Goal: Transaction & Acquisition: Purchase product/service

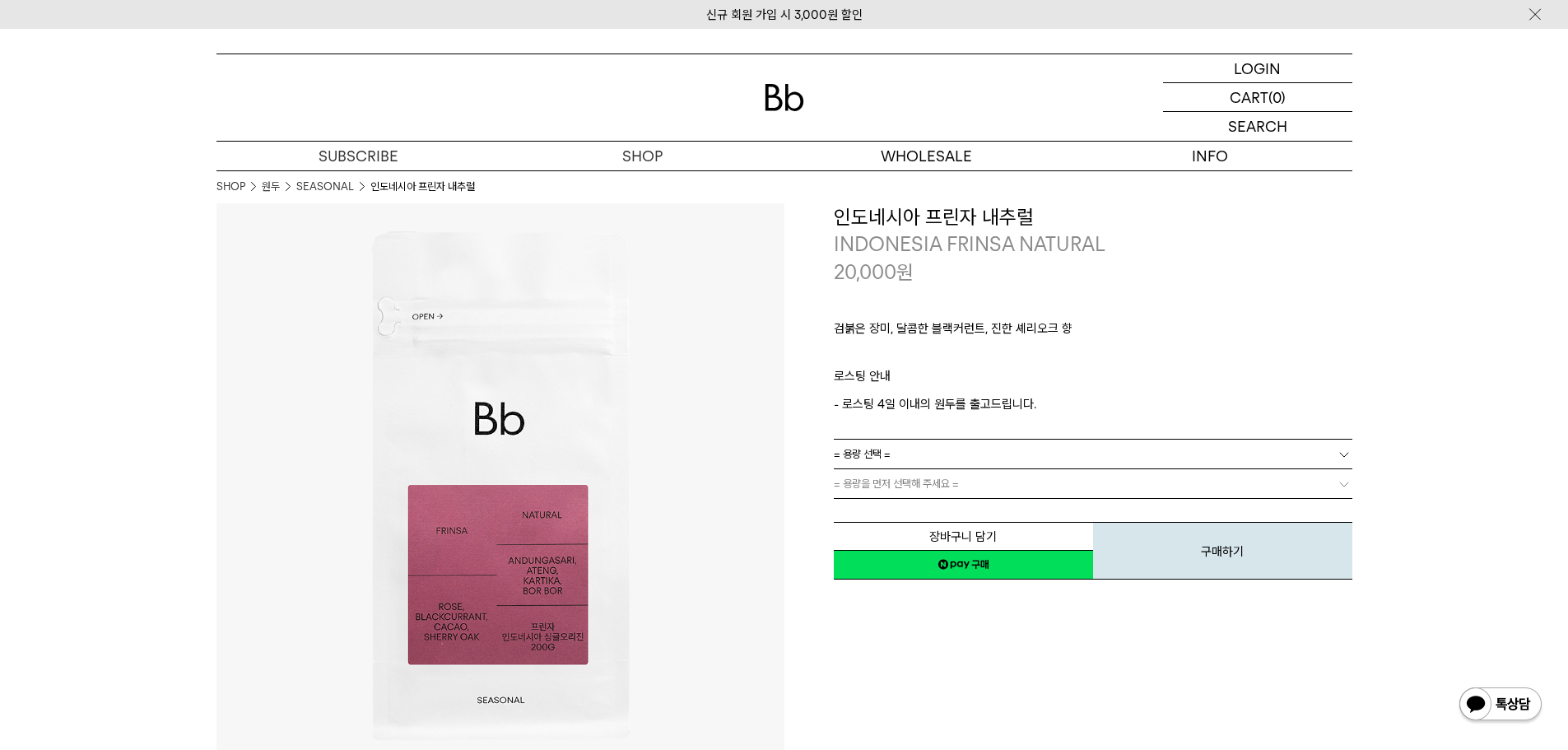
click at [959, 452] on link "= 용량 선택 =" at bounding box center [1092, 454] width 518 height 29
click at [880, 513] on li "600g" at bounding box center [1101, 514] width 502 height 30
click at [887, 483] on span "= 분쇄도 선택 =" at bounding box center [866, 484] width 66 height 29
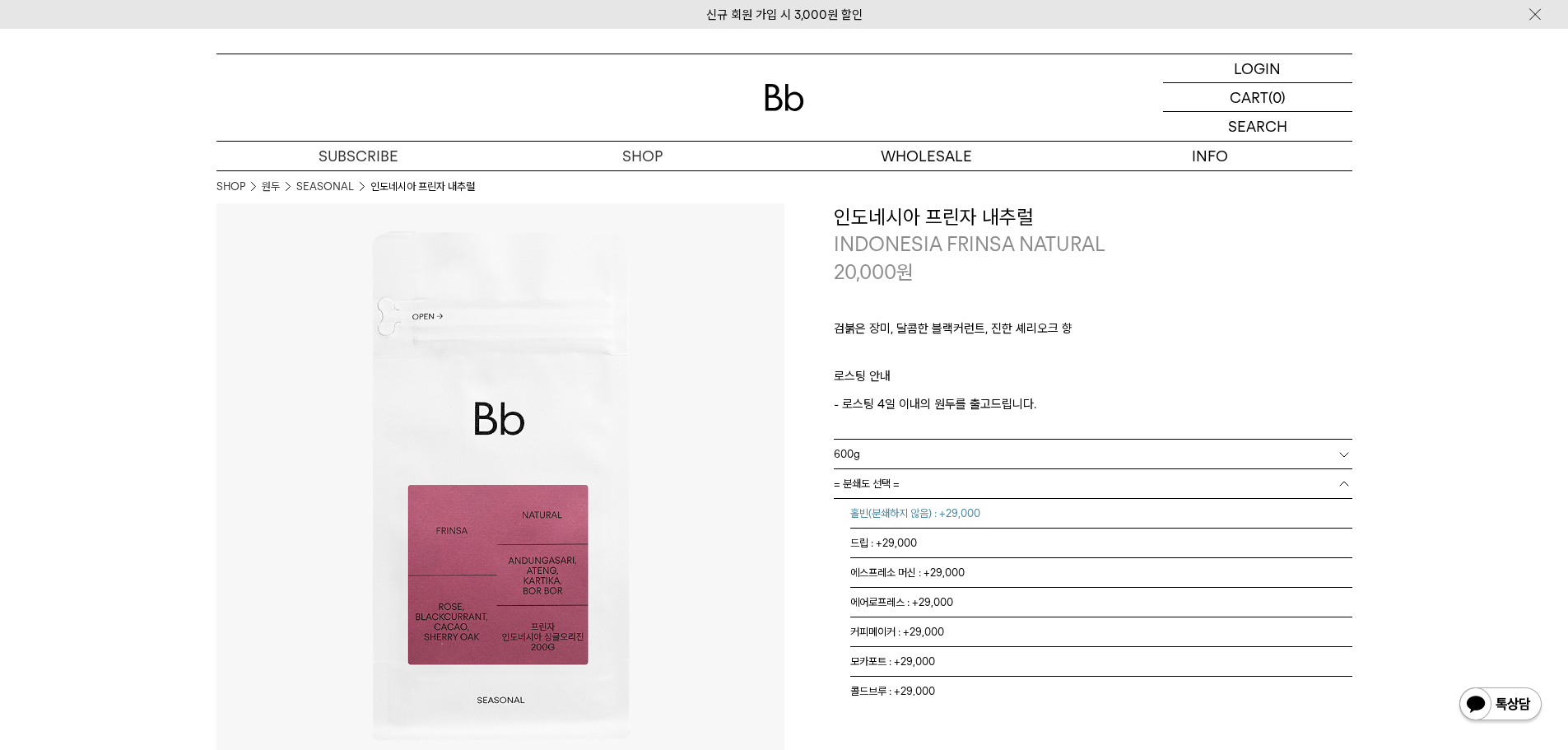
click at [884, 508] on li "홀빈(분쇄하지 않음) : +29,000" at bounding box center [1101, 514] width 502 height 30
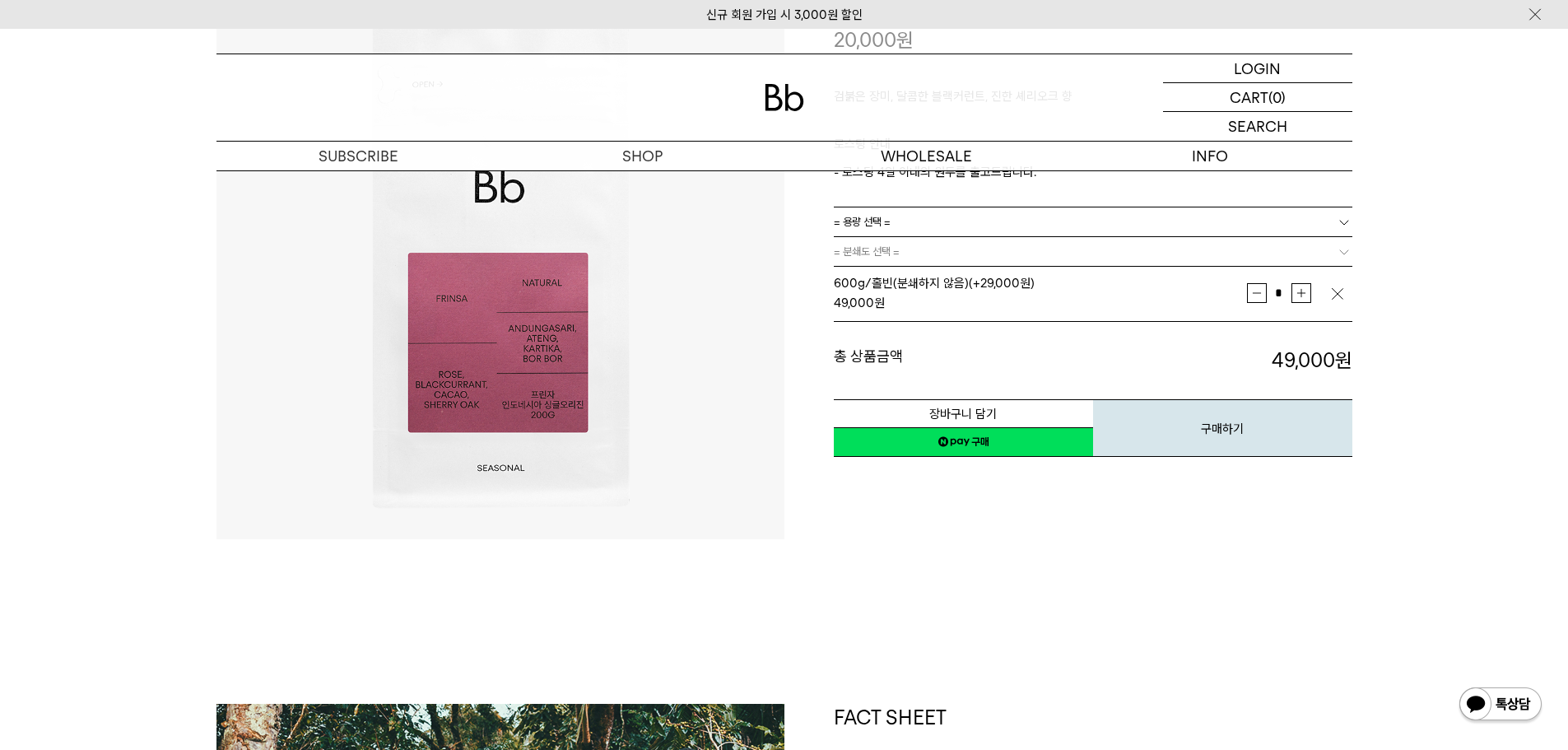
scroll to position [247, 0]
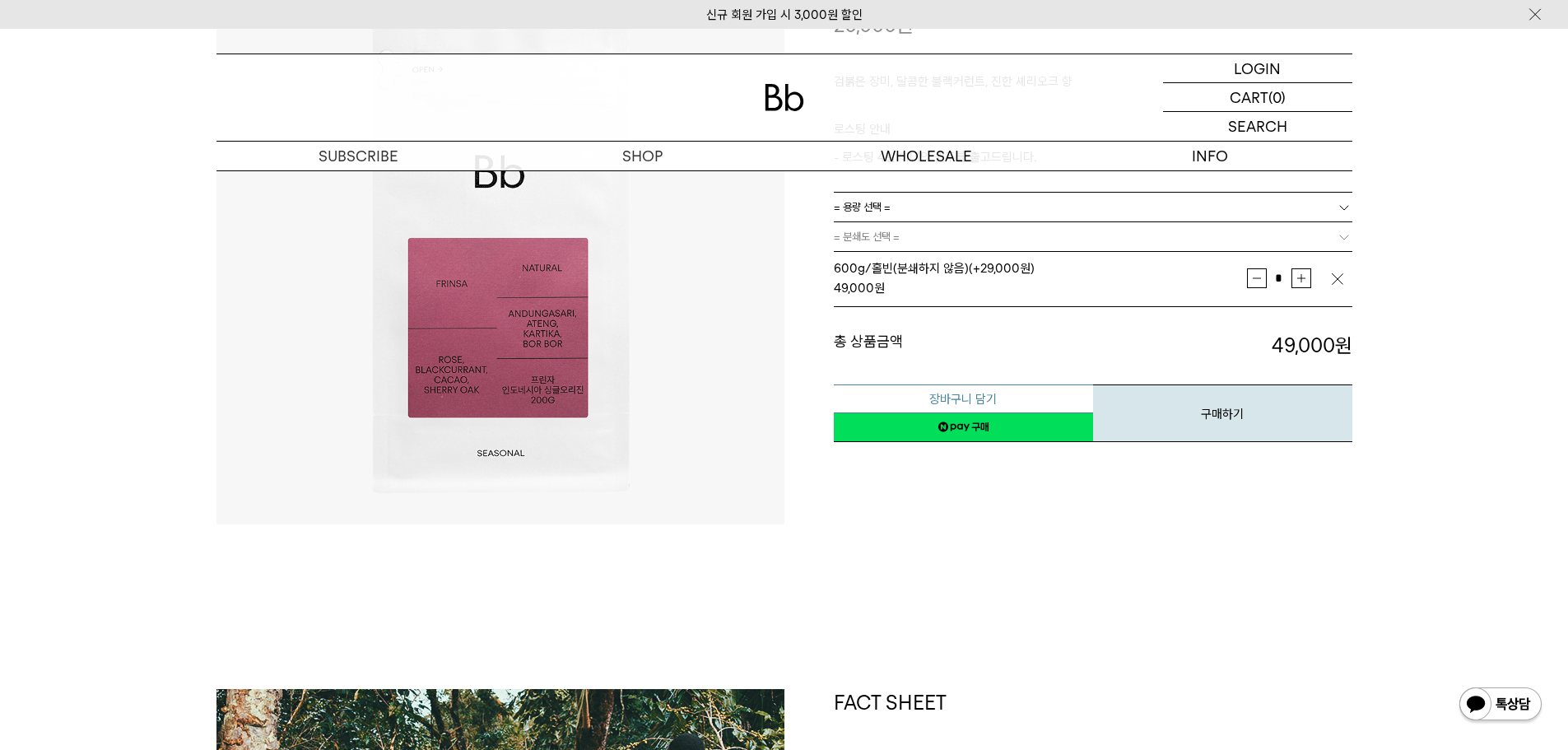
click at [979, 394] on button "장바구니 담기" at bounding box center [963, 399] width 259 height 29
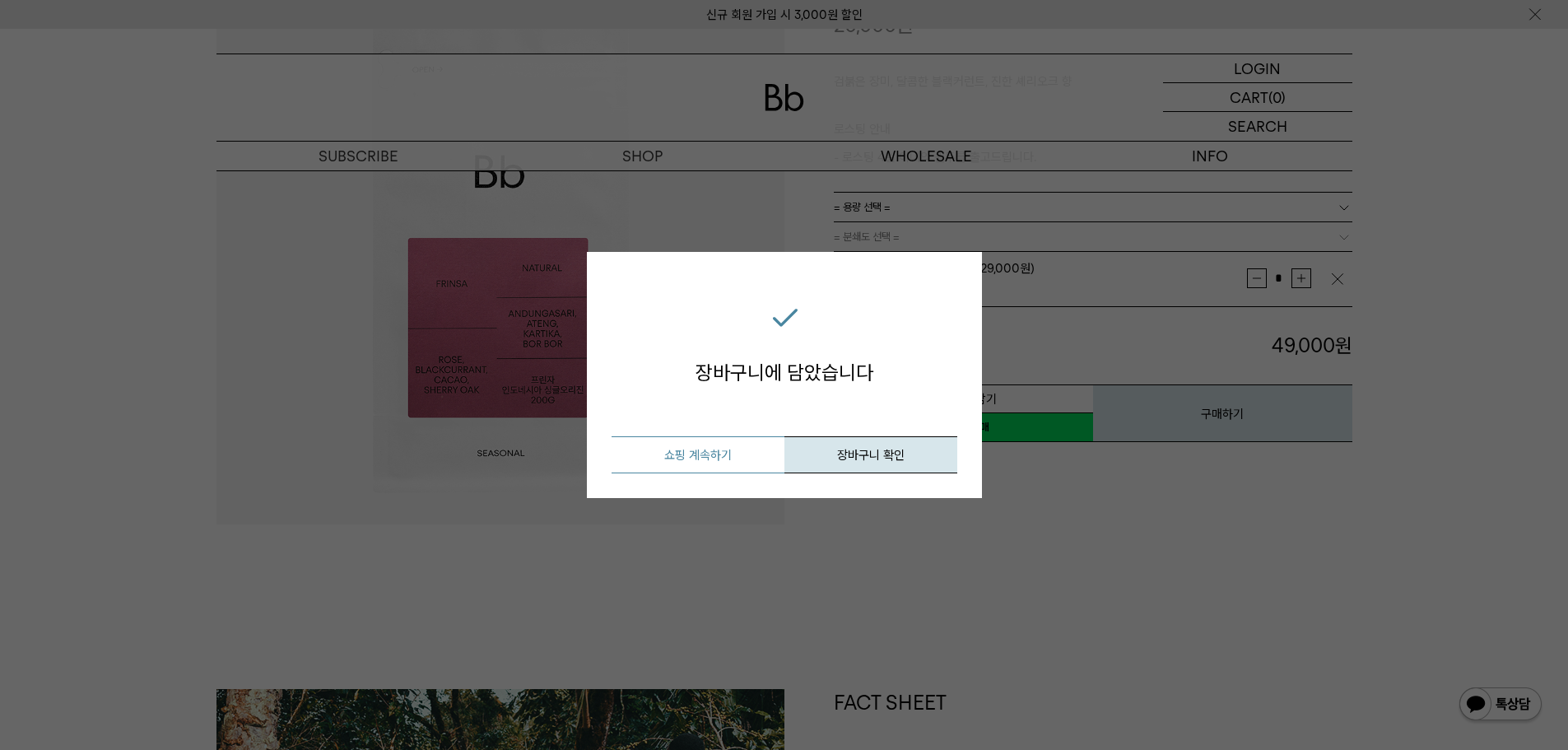
click at [745, 459] on button "쇼핑 계속하기" at bounding box center [697, 455] width 173 height 37
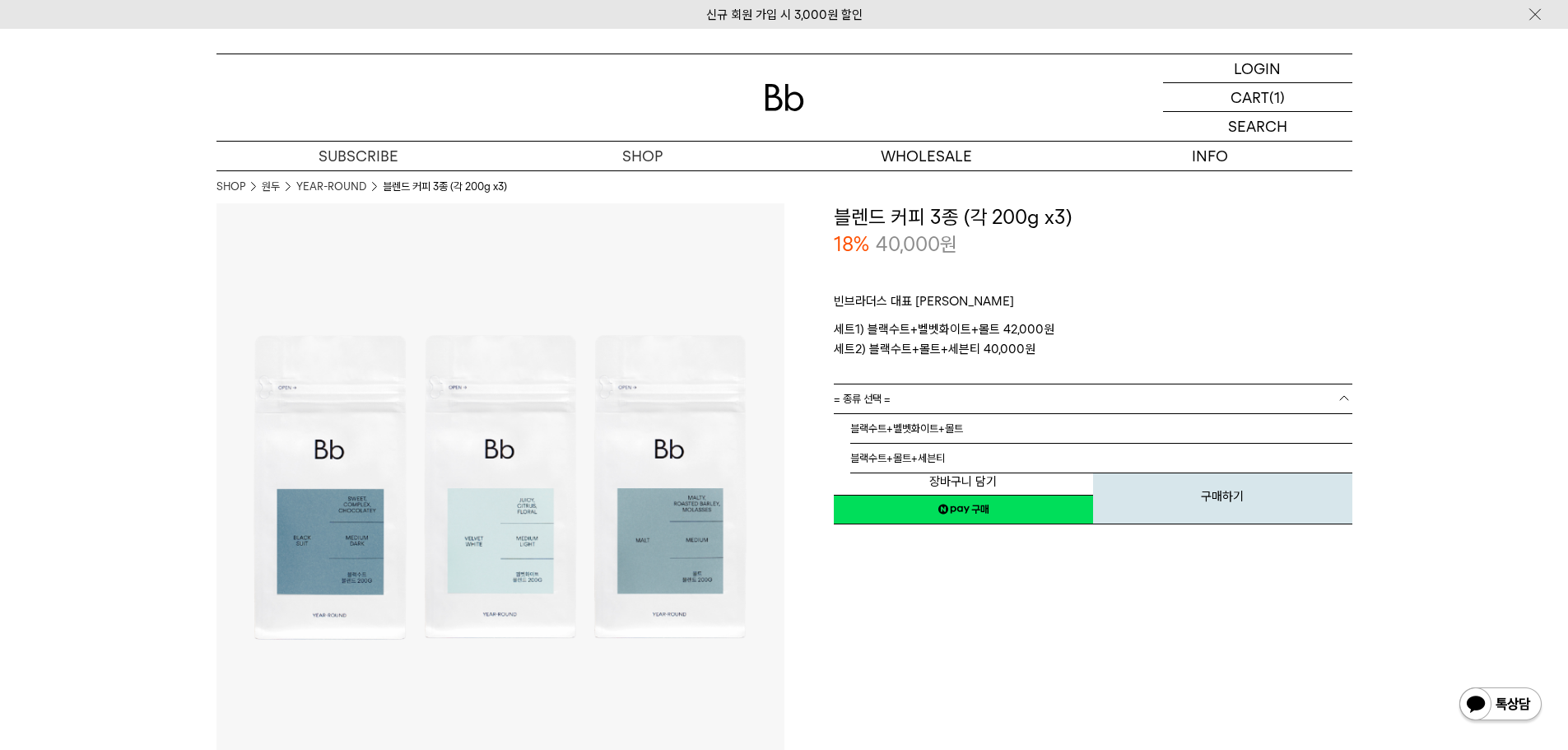
click at [948, 394] on link "= 종류 선택 =" at bounding box center [1092, 399] width 518 height 29
click at [941, 428] on li "블랙수트+벨벳화이트+몰트" at bounding box center [1101, 428] width 502 height 30
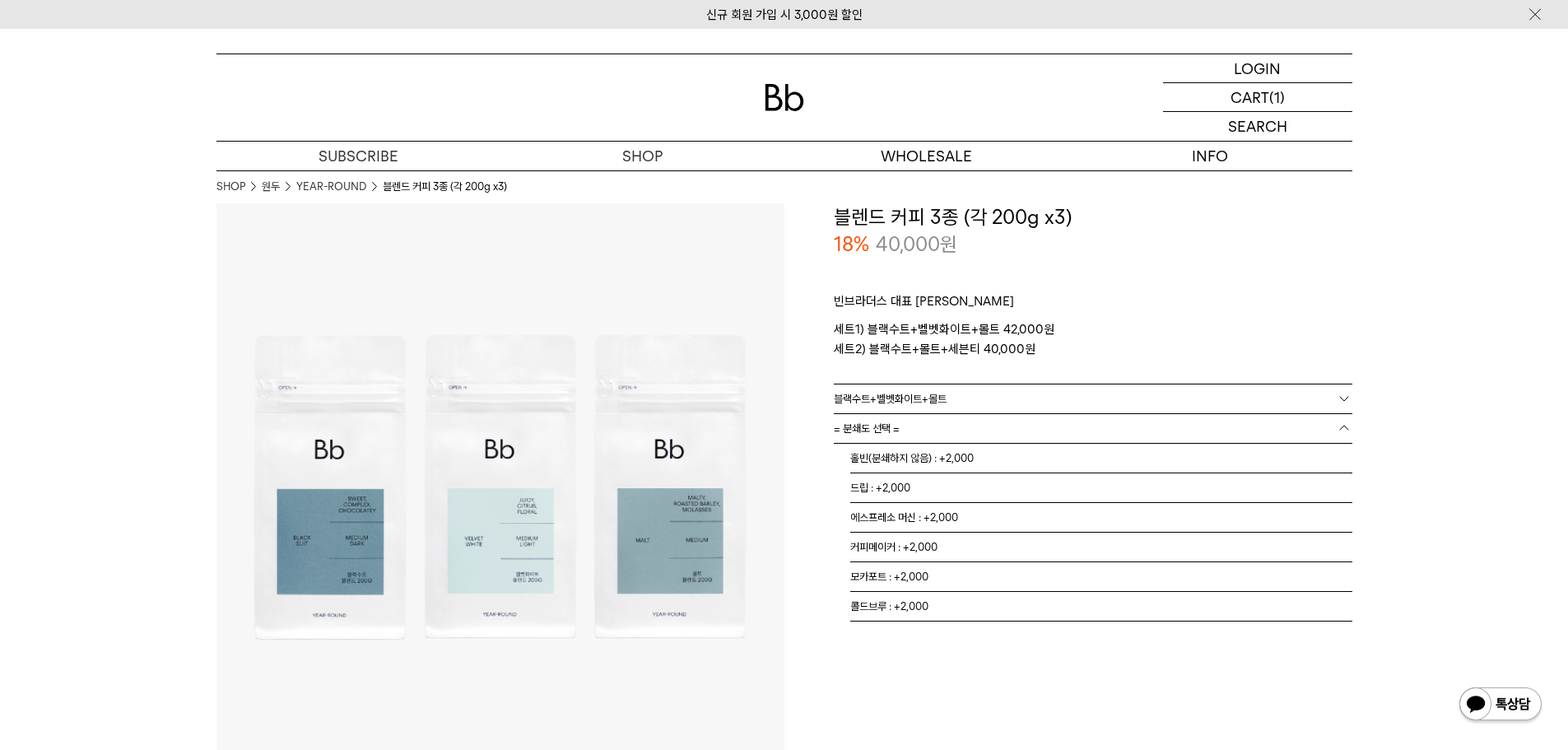
click at [905, 432] on link "= 분쇄도 선택 =" at bounding box center [1092, 428] width 518 height 29
click at [919, 462] on li "홀빈(분쇄하지 않음) : +2,000" at bounding box center [1101, 458] width 502 height 30
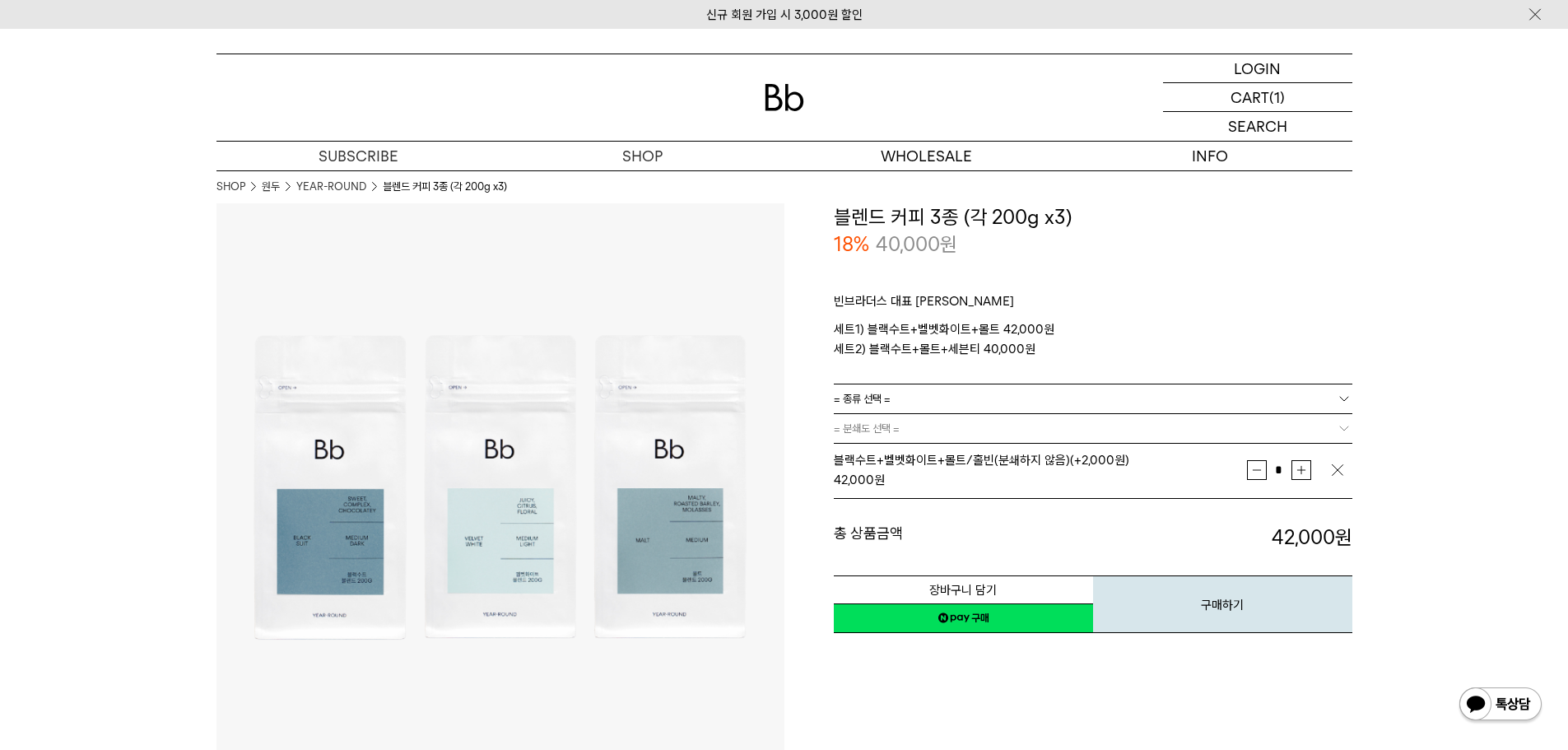
click at [1031, 493] on td "블랙수트+벨벳화이트+몰트/홀빈(분쇄하지 않음) (+2,000원) 42,000 원" at bounding box center [1040, 470] width 413 height 56
click at [1005, 621] on link "네이버페이 구매하기" at bounding box center [963, 618] width 259 height 30
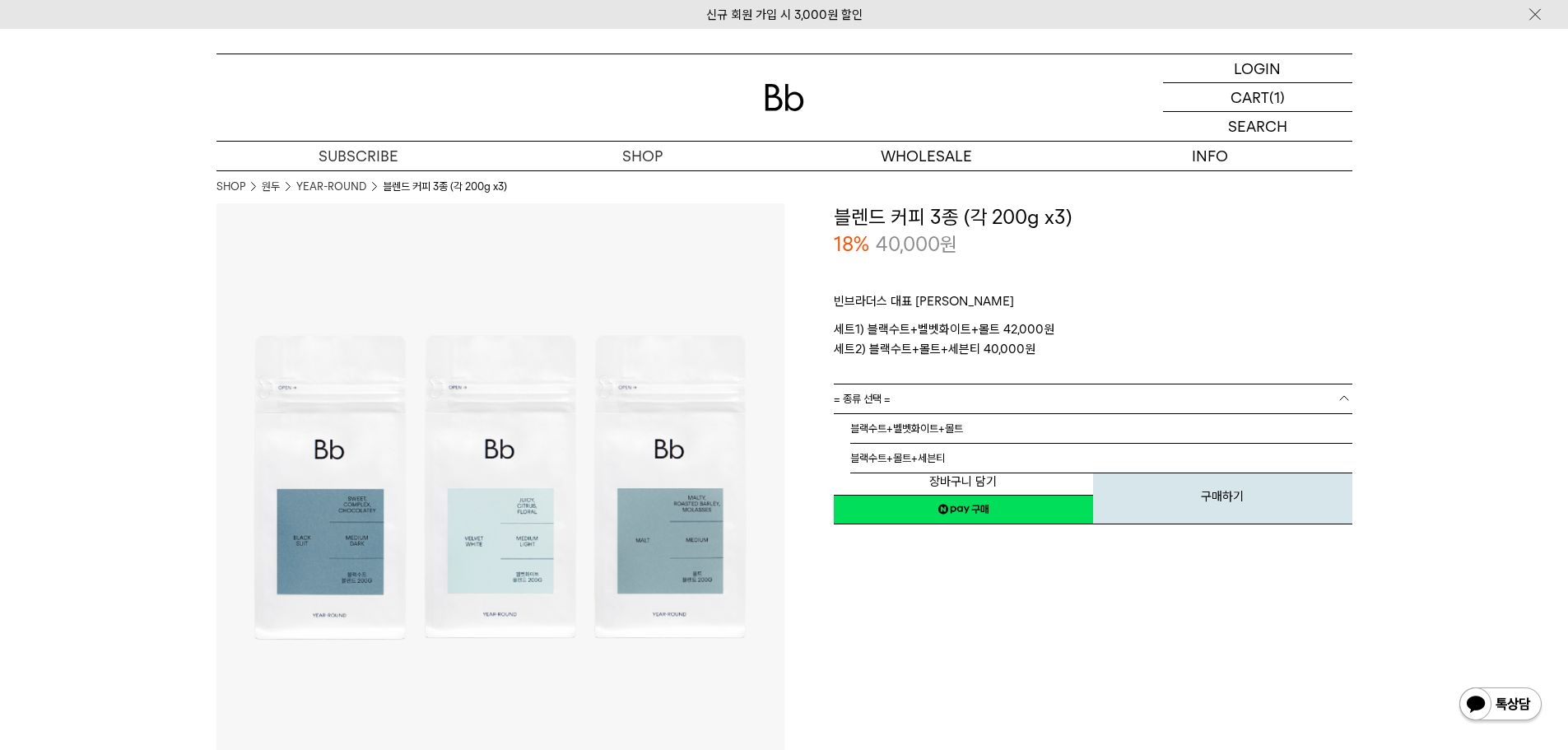
click at [886, 393] on span "= 종류 선택 =" at bounding box center [861, 399] width 57 height 29
click at [884, 421] on li "블랙수트+벨벳화이트+몰트" at bounding box center [1101, 428] width 502 height 30
click at [902, 420] on link "= 분쇄도 선택 =" at bounding box center [1092, 428] width 518 height 29
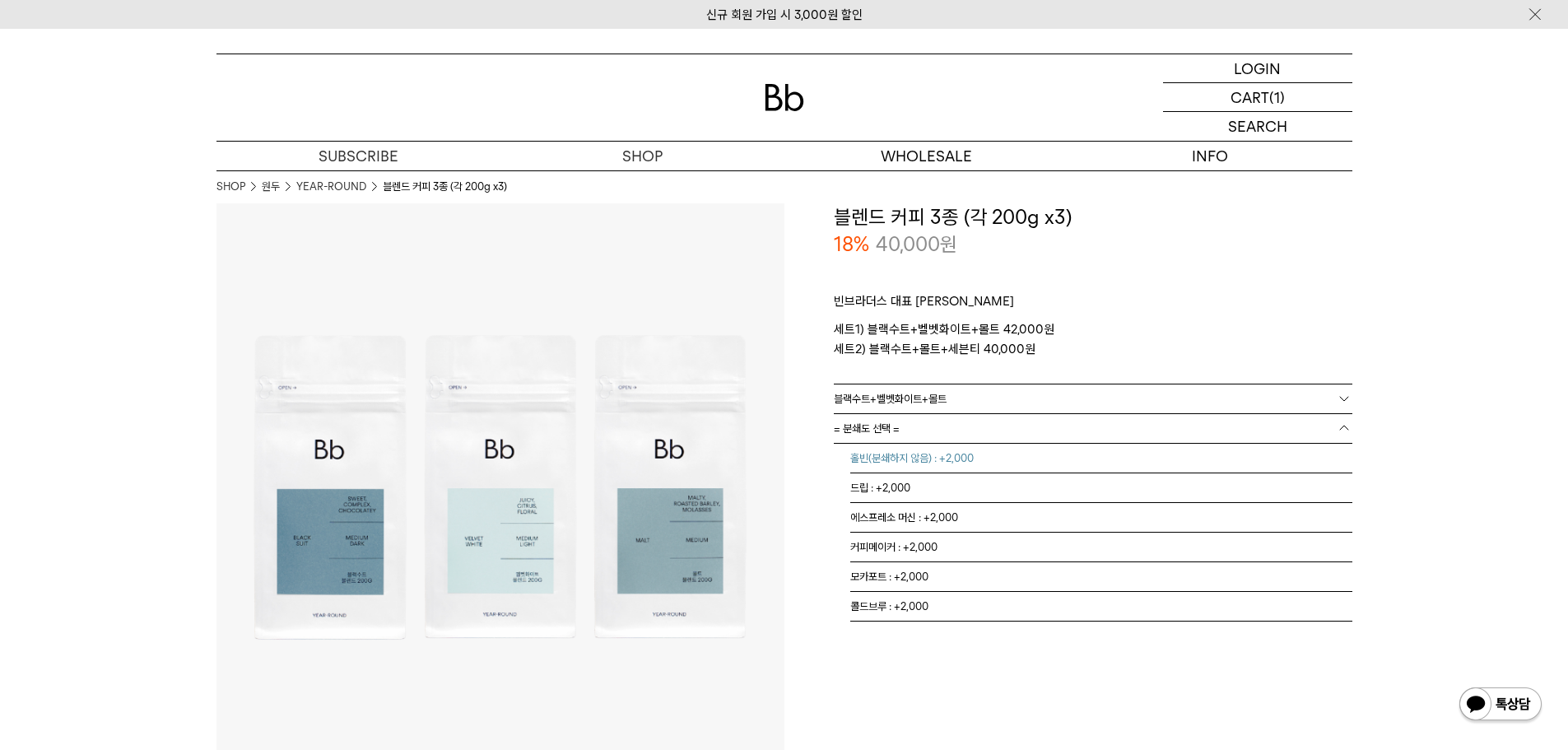
click at [885, 467] on li "홀빈(분쇄하지 않음) : +2,000" at bounding box center [1101, 458] width 502 height 30
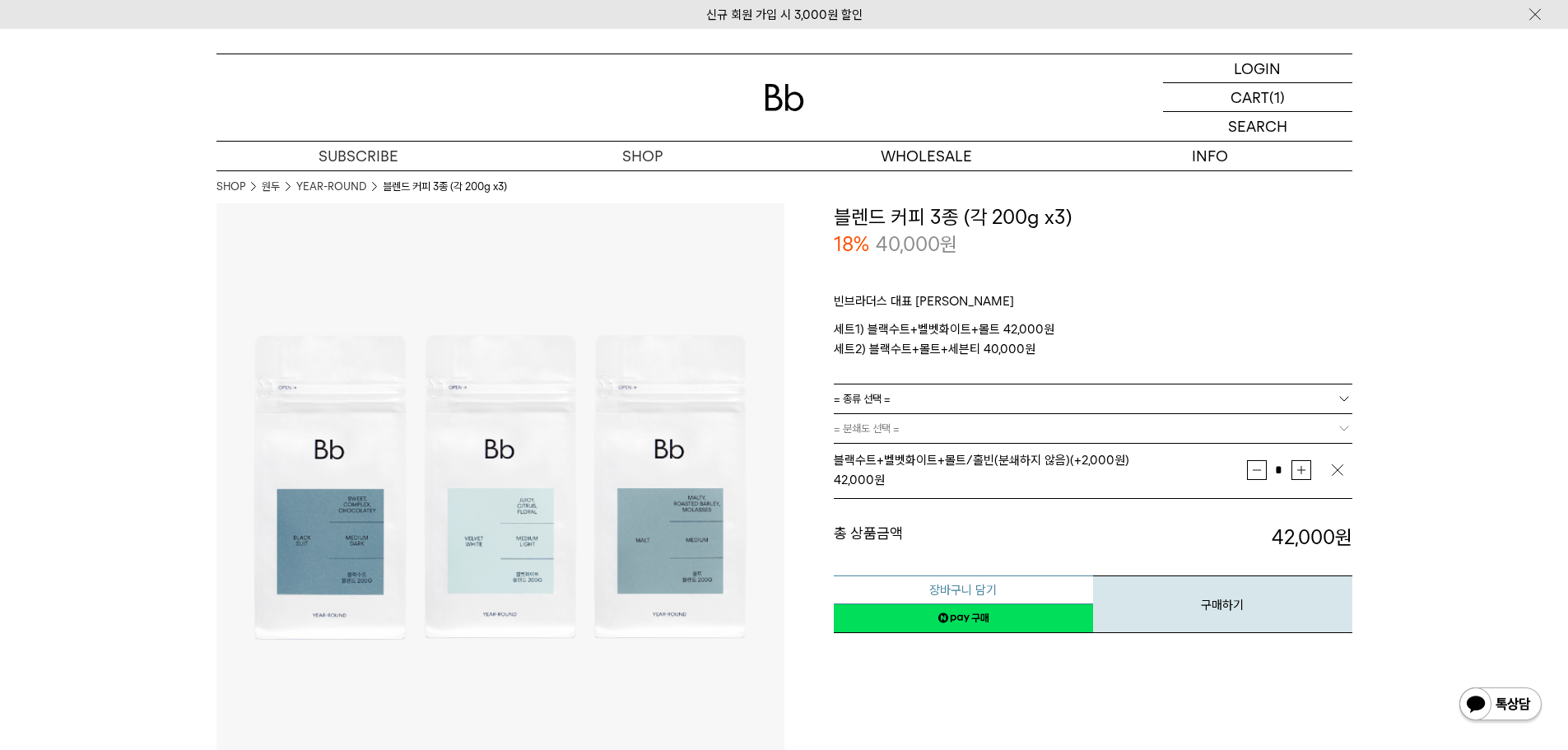
click at [983, 586] on button "장바구니 담기" at bounding box center [963, 590] width 259 height 29
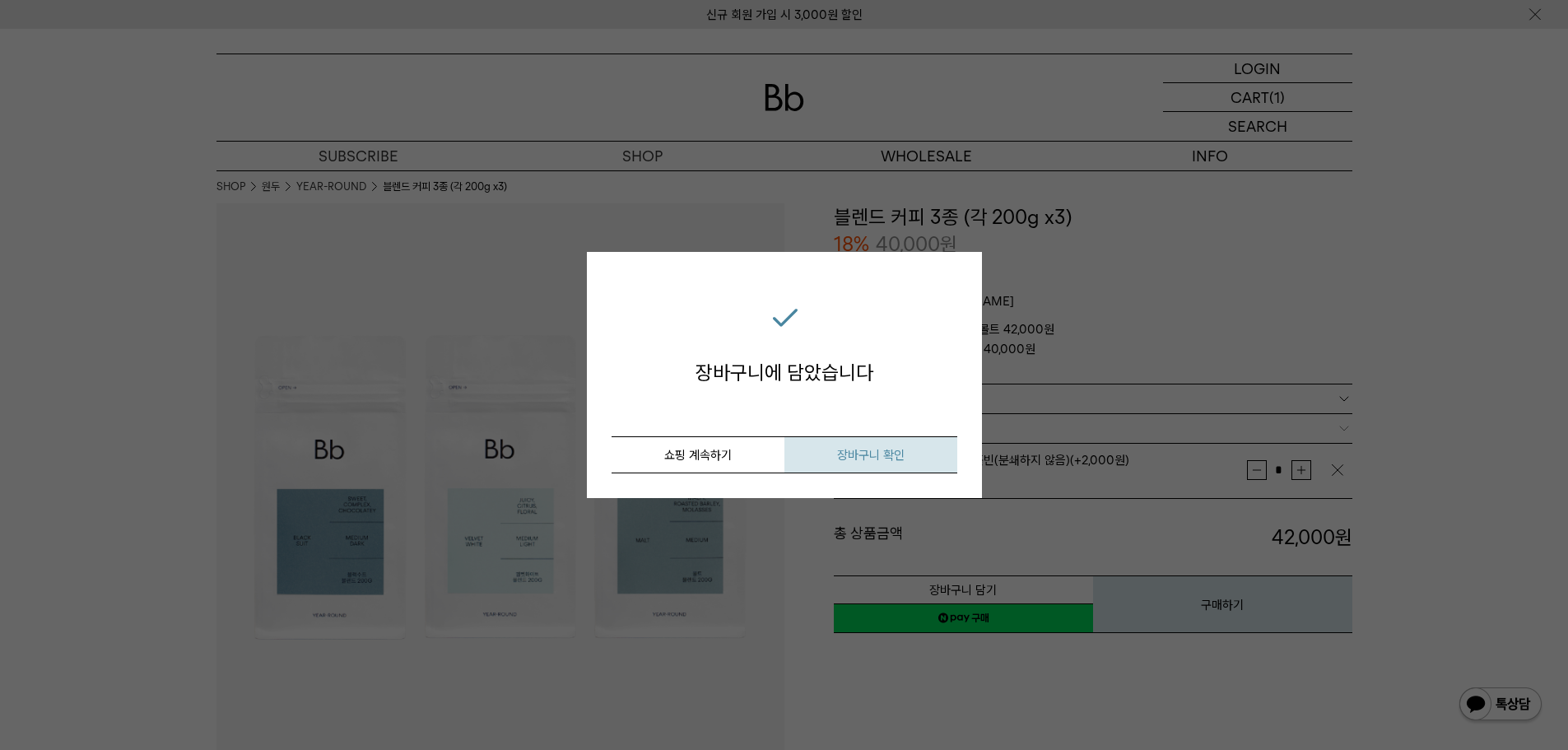
click at [855, 449] on span "장바구니 확인" at bounding box center [871, 455] width 68 height 14
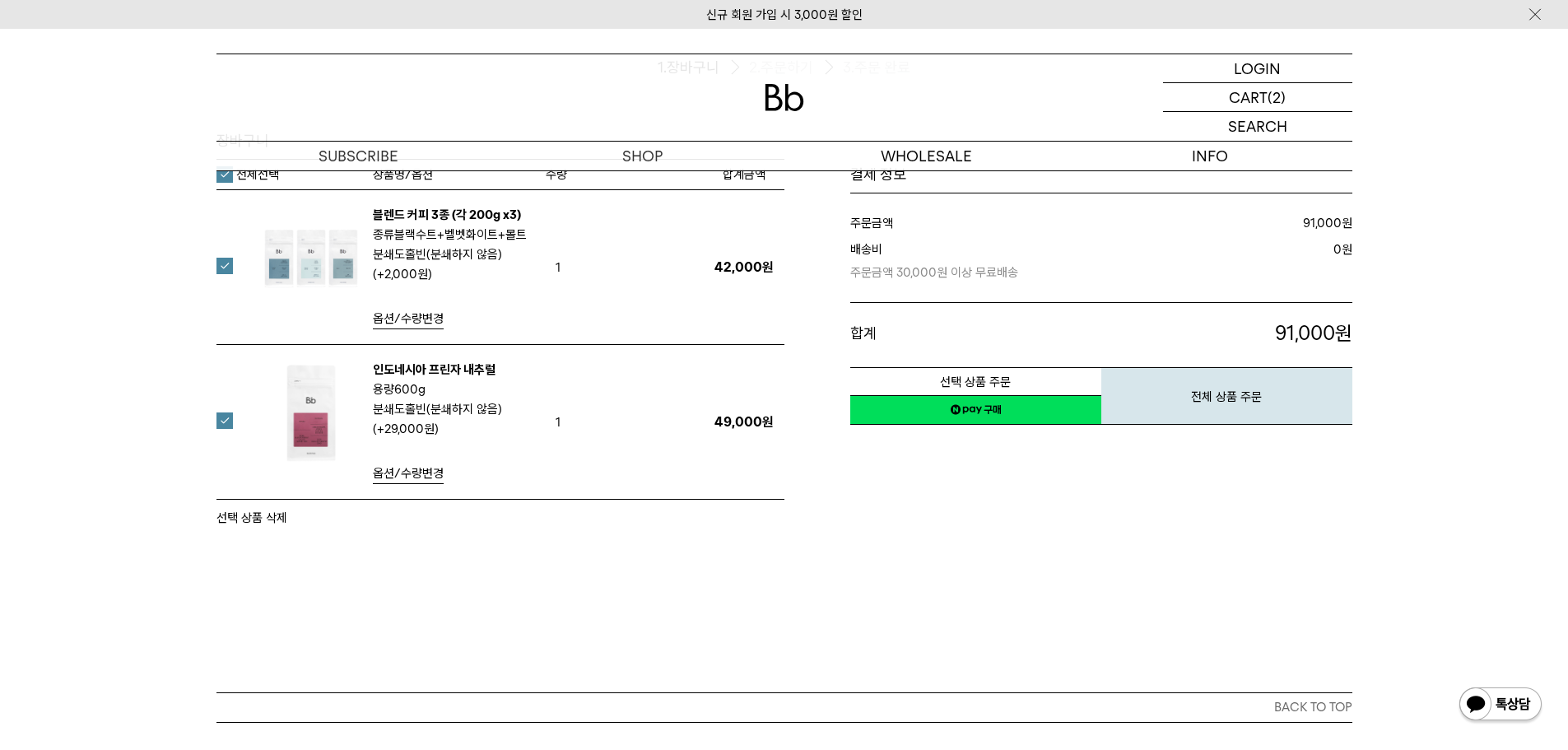
scroll to position [165, 0]
click at [1015, 417] on link "네이버페이 구매하기" at bounding box center [976, 409] width 251 height 30
